Goal: Obtain resource: Download file/media

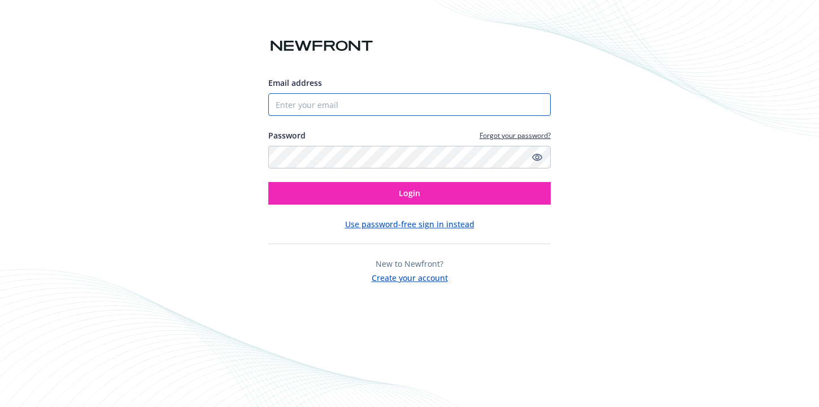
click at [361, 108] on input "Email address" at bounding box center [409, 104] width 282 height 23
type input "[EMAIL_ADDRESS][DOMAIN_NAME]"
click at [268, 182] on button "Login" at bounding box center [409, 193] width 282 height 23
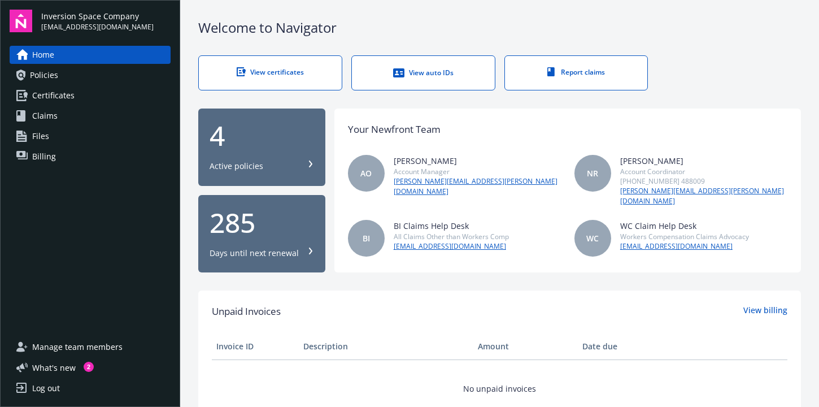
click at [251, 152] on div "4 Active policies" at bounding box center [262, 147] width 105 height 50
click at [59, 77] on link "Policies" at bounding box center [90, 75] width 161 height 18
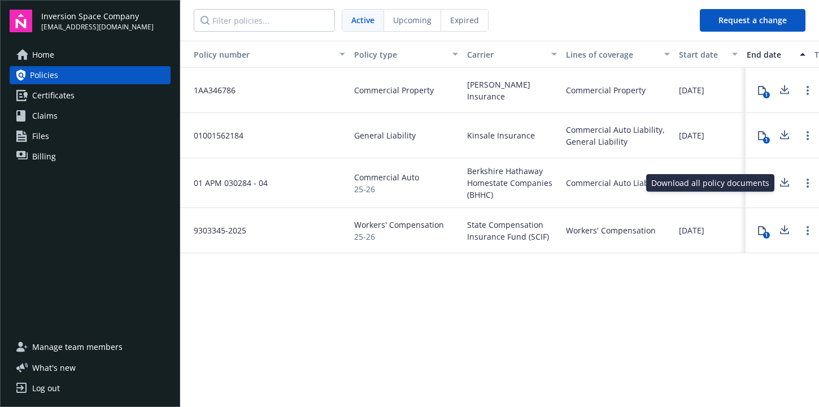
click at [764, 188] on div "Download all policy documents Download all policy documents" at bounding box center [710, 183] width 128 height 18
click at [757, 185] on button "5" at bounding box center [762, 183] width 23 height 23
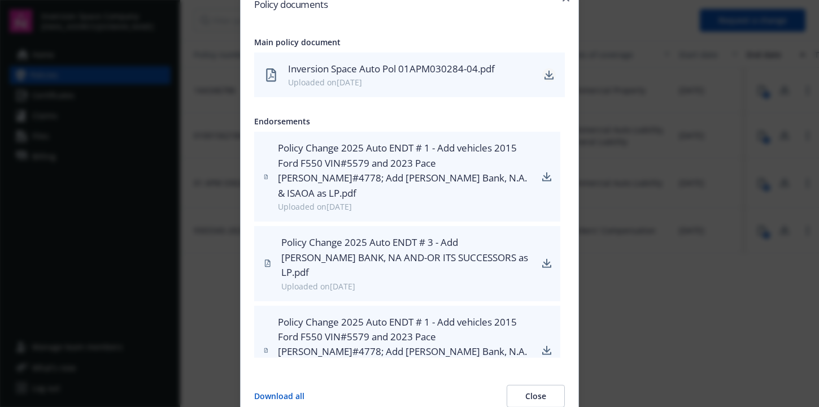
click at [553, 75] on icon "download" at bounding box center [549, 75] width 9 height 9
click at [392, 235] on div "Policy Change 2025 Auto ENDT # 3 - Add [PERSON_NAME] BANK, NA AND-OR ITS SUCCES…" at bounding box center [407, 257] width 253 height 45
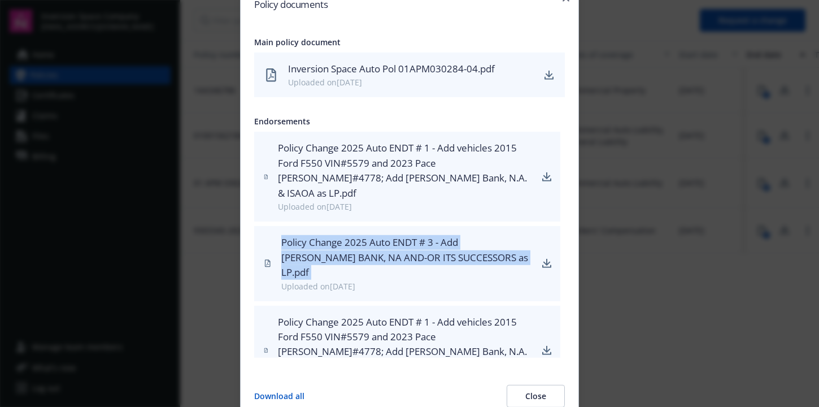
click at [392, 235] on div "Policy Change 2025 Auto ENDT # 3 - Add [PERSON_NAME] BANK, NA AND-OR ITS SUCCES…" at bounding box center [407, 257] width 253 height 45
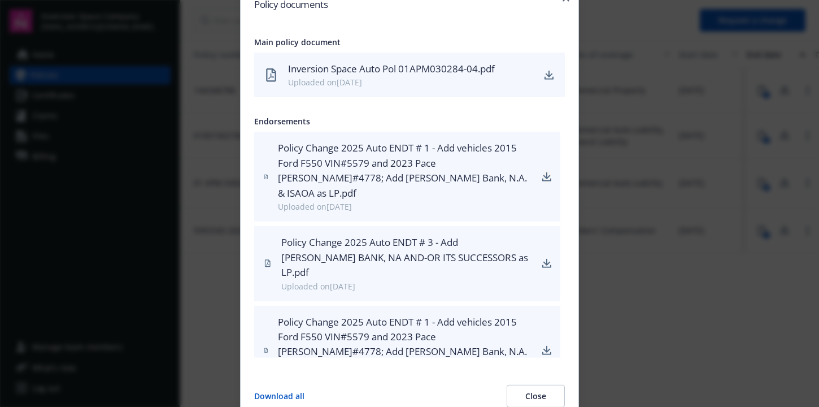
click at [549, 172] on icon "download" at bounding box center [547, 175] width 7 height 7
